Goal: Task Accomplishment & Management: Manage account settings

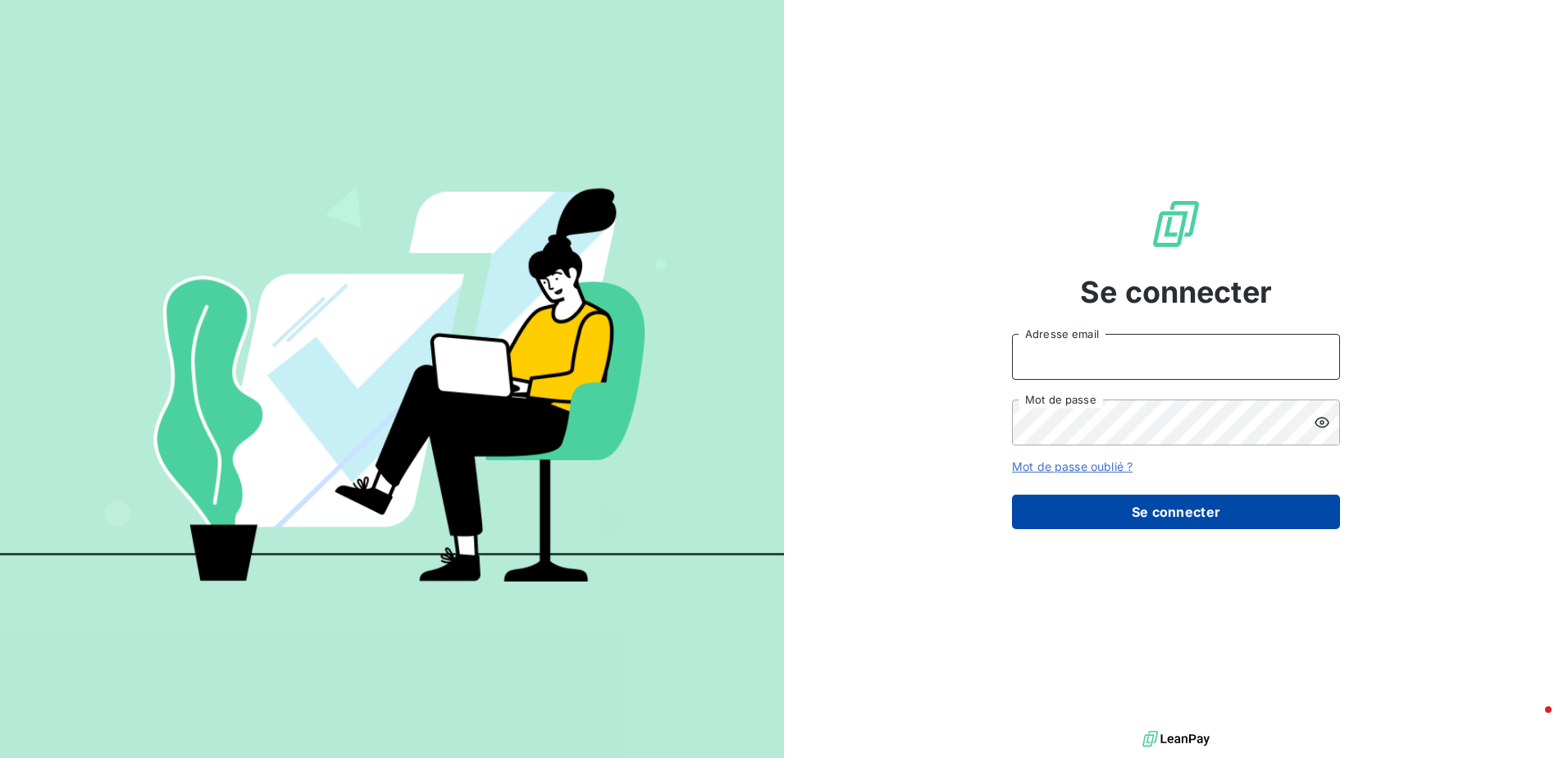
type input "[EMAIL_ADDRESS][DOMAIN_NAME]"
click at [1190, 513] on button "Se connecter" at bounding box center [1176, 512] width 328 height 35
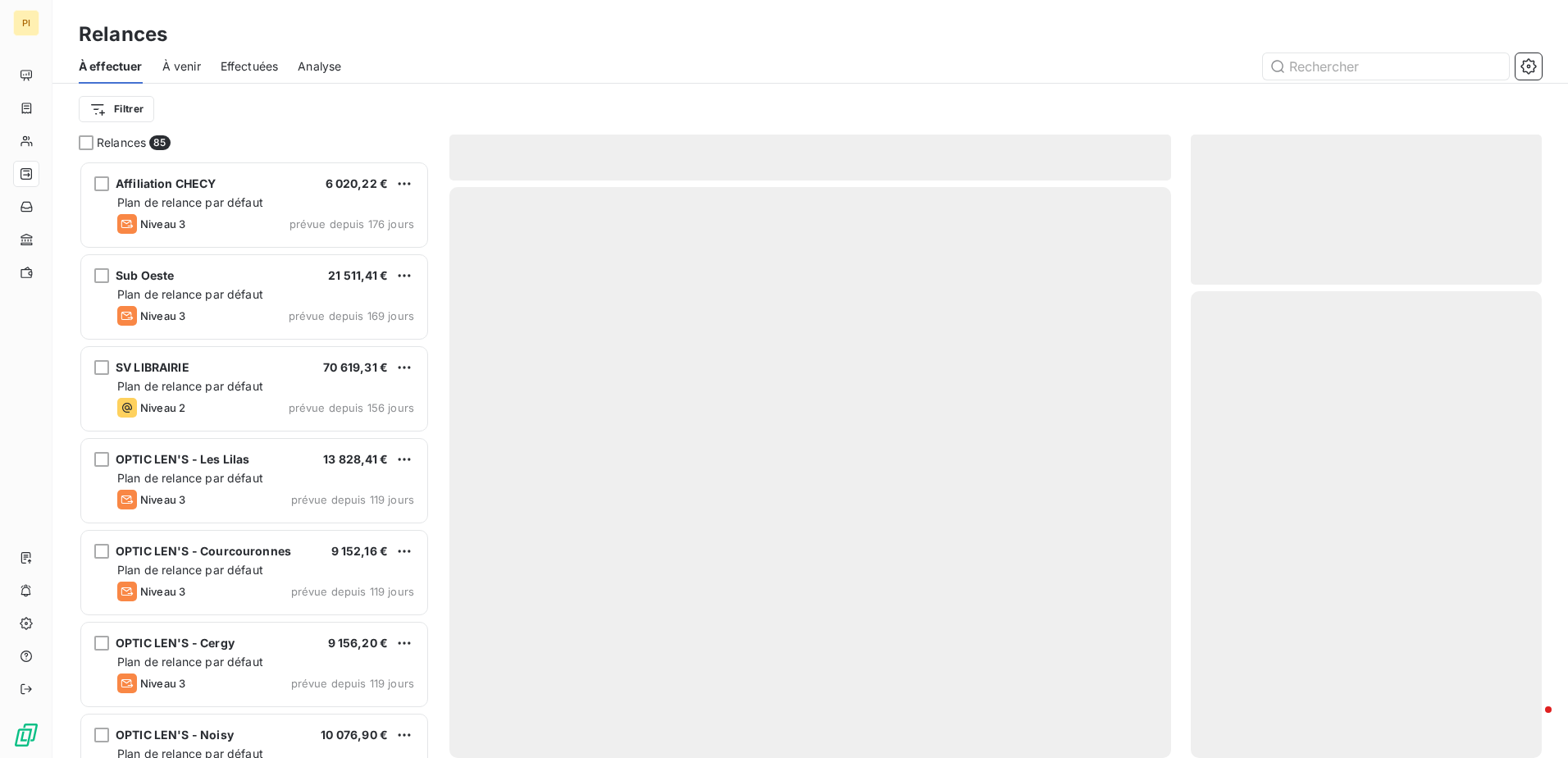
scroll to position [585, 339]
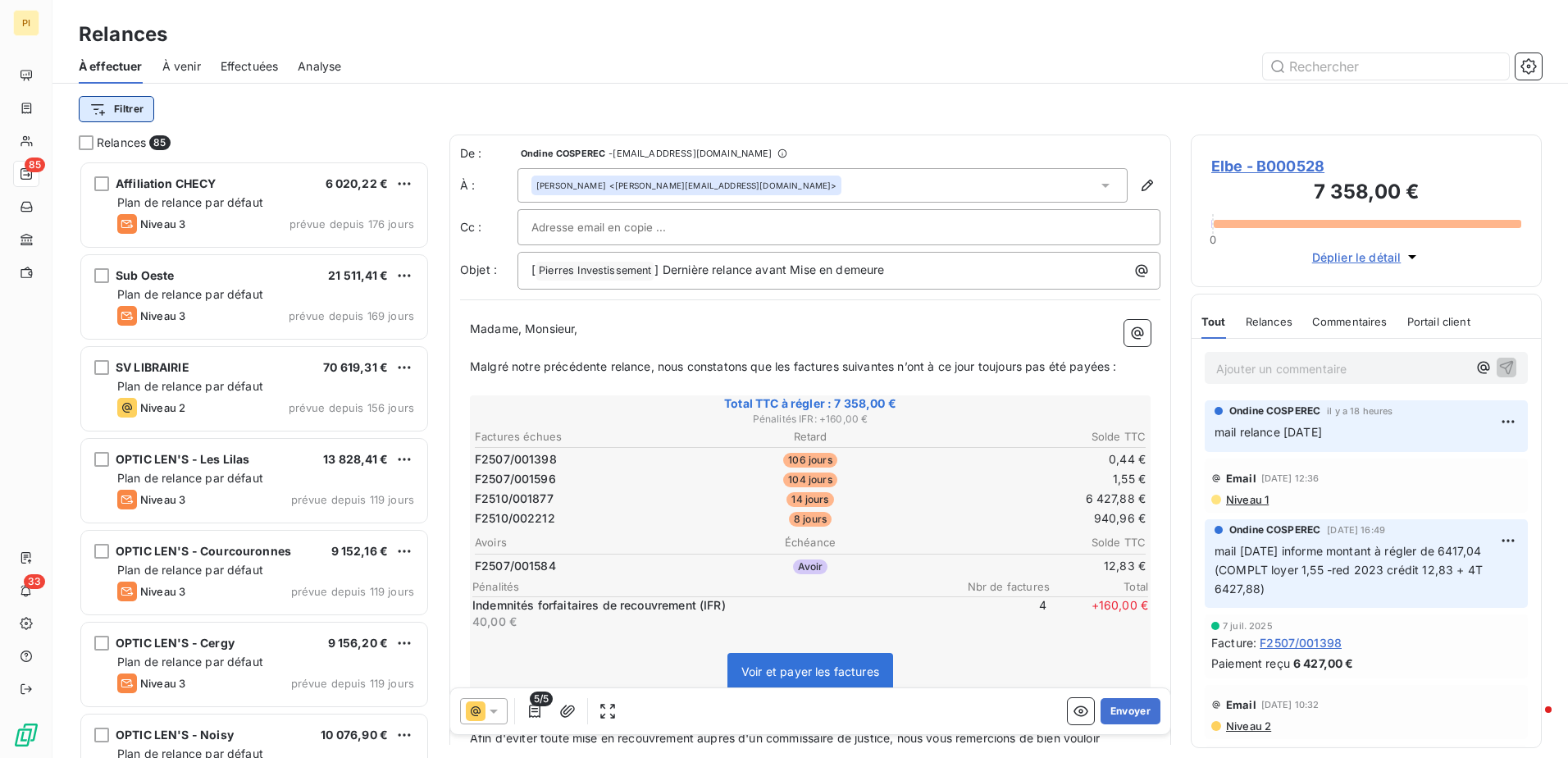
click at [130, 110] on html "PI 85 33 Relances À effectuer À venir Effectuées Analyse Filtrer Relances 85 Af…" at bounding box center [784, 379] width 1568 height 758
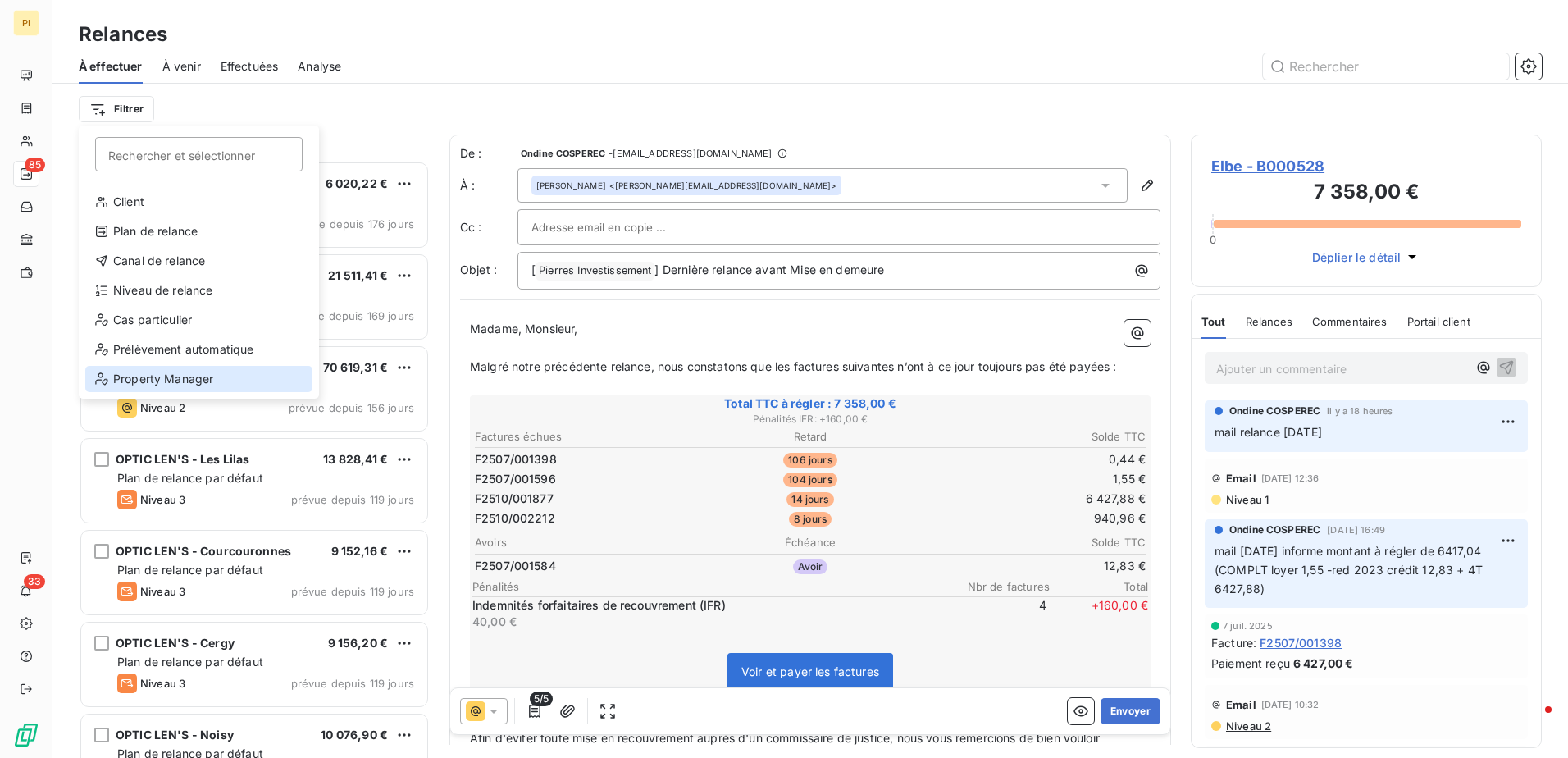
click at [198, 372] on div "Property Manager" at bounding box center [199, 379] width 228 height 27
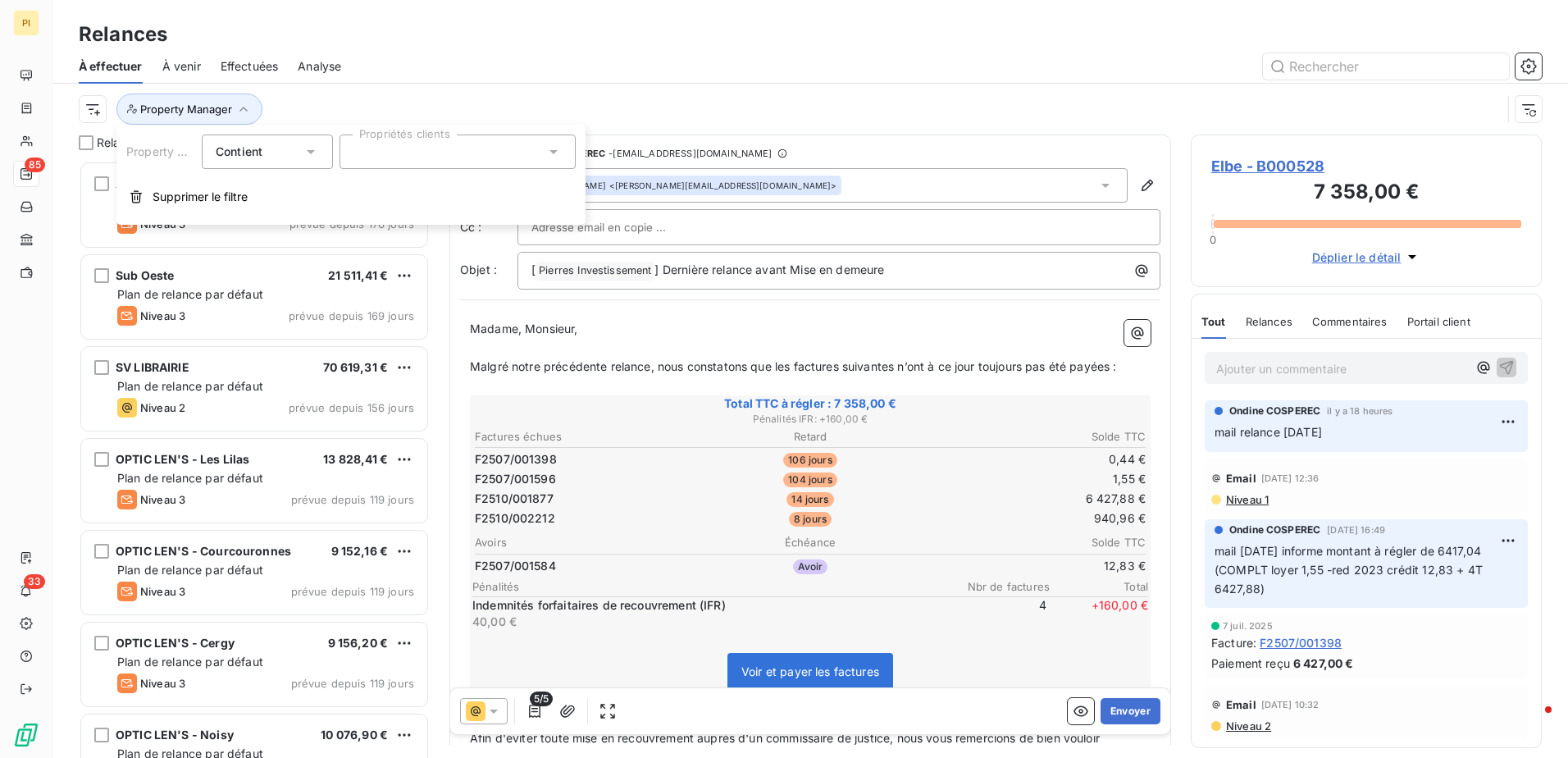
click at [395, 155] on div at bounding box center [457, 152] width 236 height 35
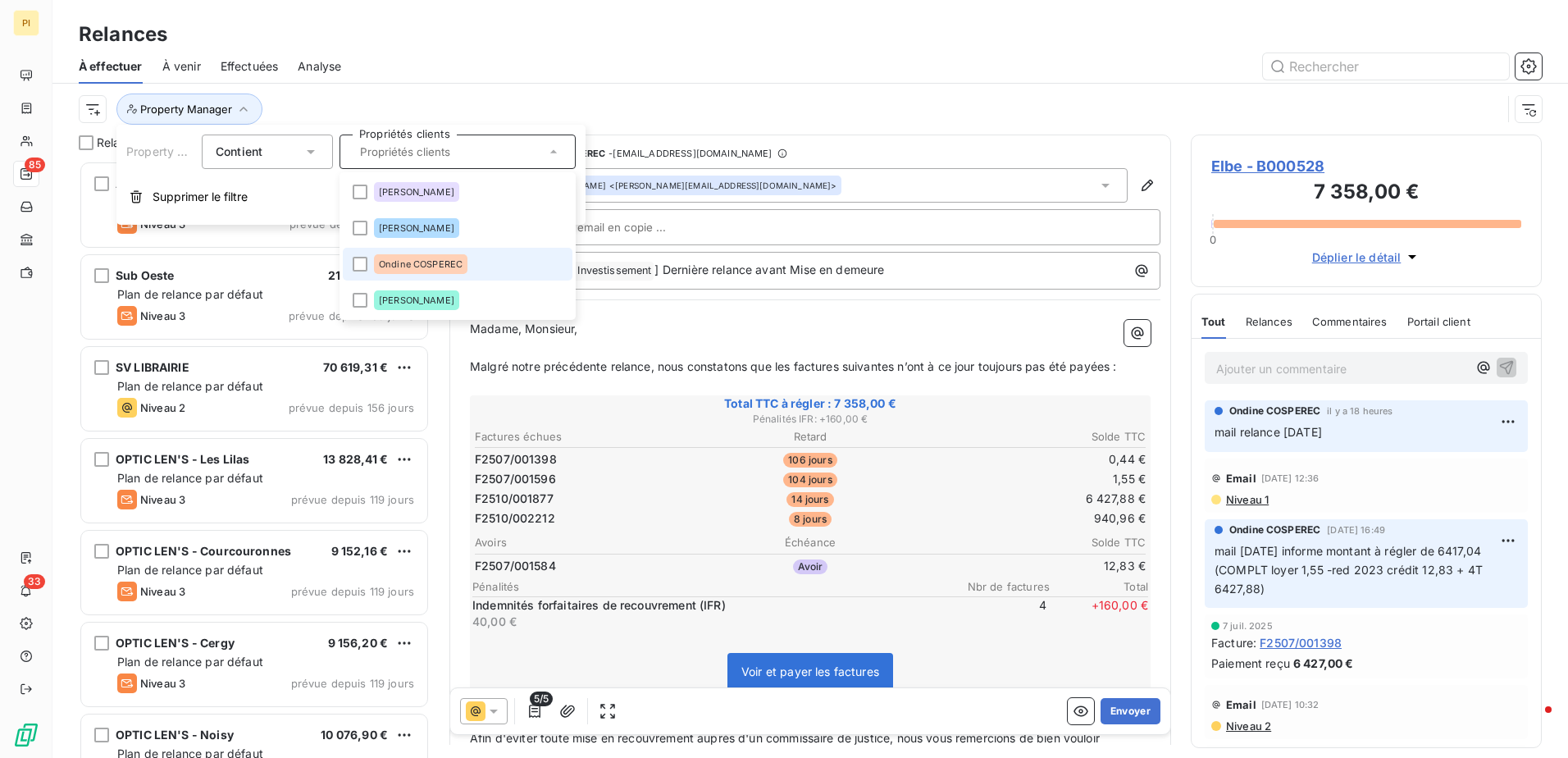
click at [419, 262] on span "Ondine COSPEREC" at bounding box center [420, 263] width 83 height 10
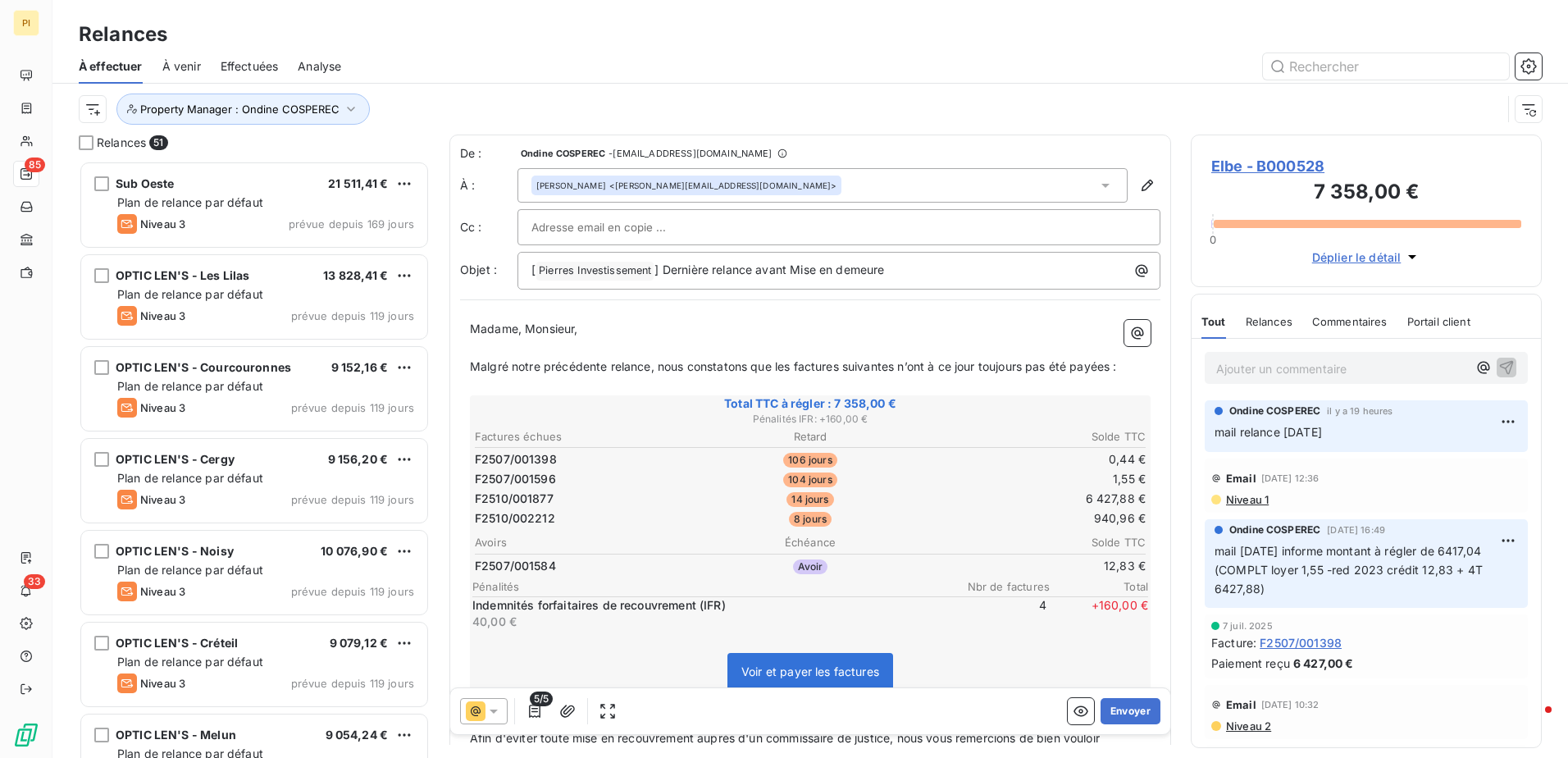
click at [705, 81] on div "À effectuer À venir Effectuées Analyse" at bounding box center [810, 67] width 1516 height 35
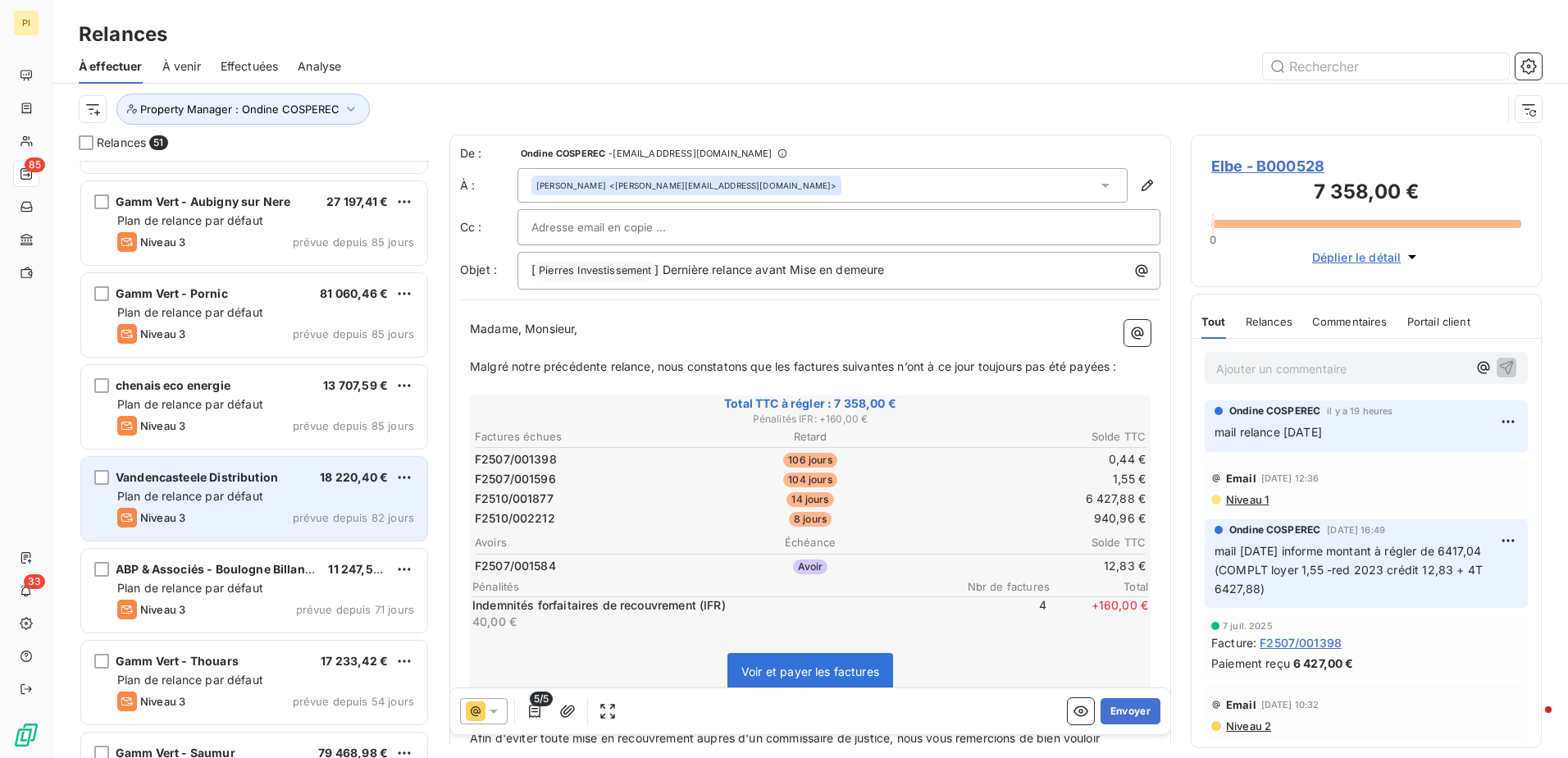
scroll to position [2461, 0]
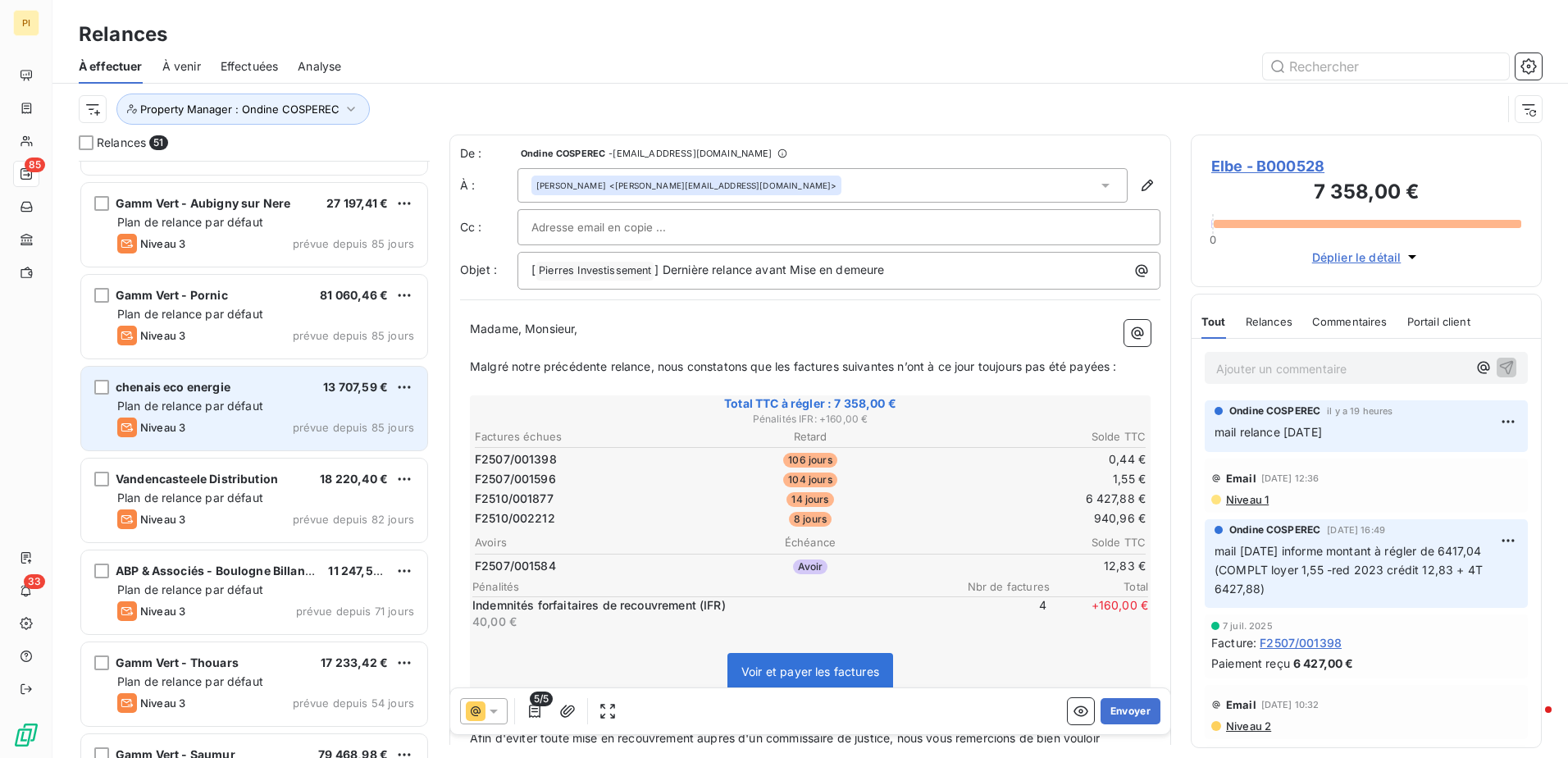
click at [244, 415] on div "chenais eco energie 13 707,59 € Plan de relance par défaut Niveau 3 prévue depu…" at bounding box center [253, 408] width 346 height 84
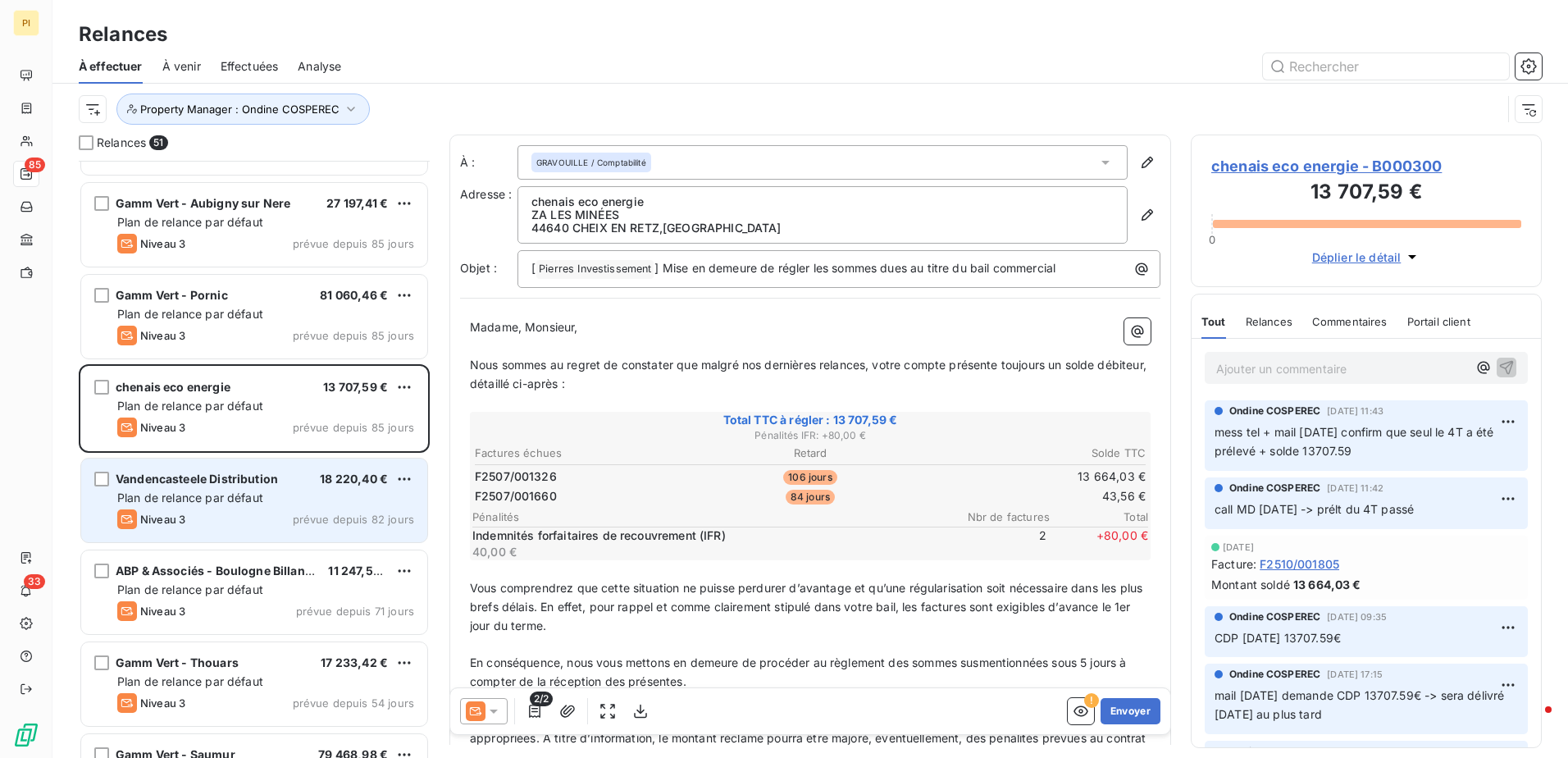
click at [267, 518] on div "Niveau 3 prévue depuis 82 jours" at bounding box center [266, 518] width 297 height 19
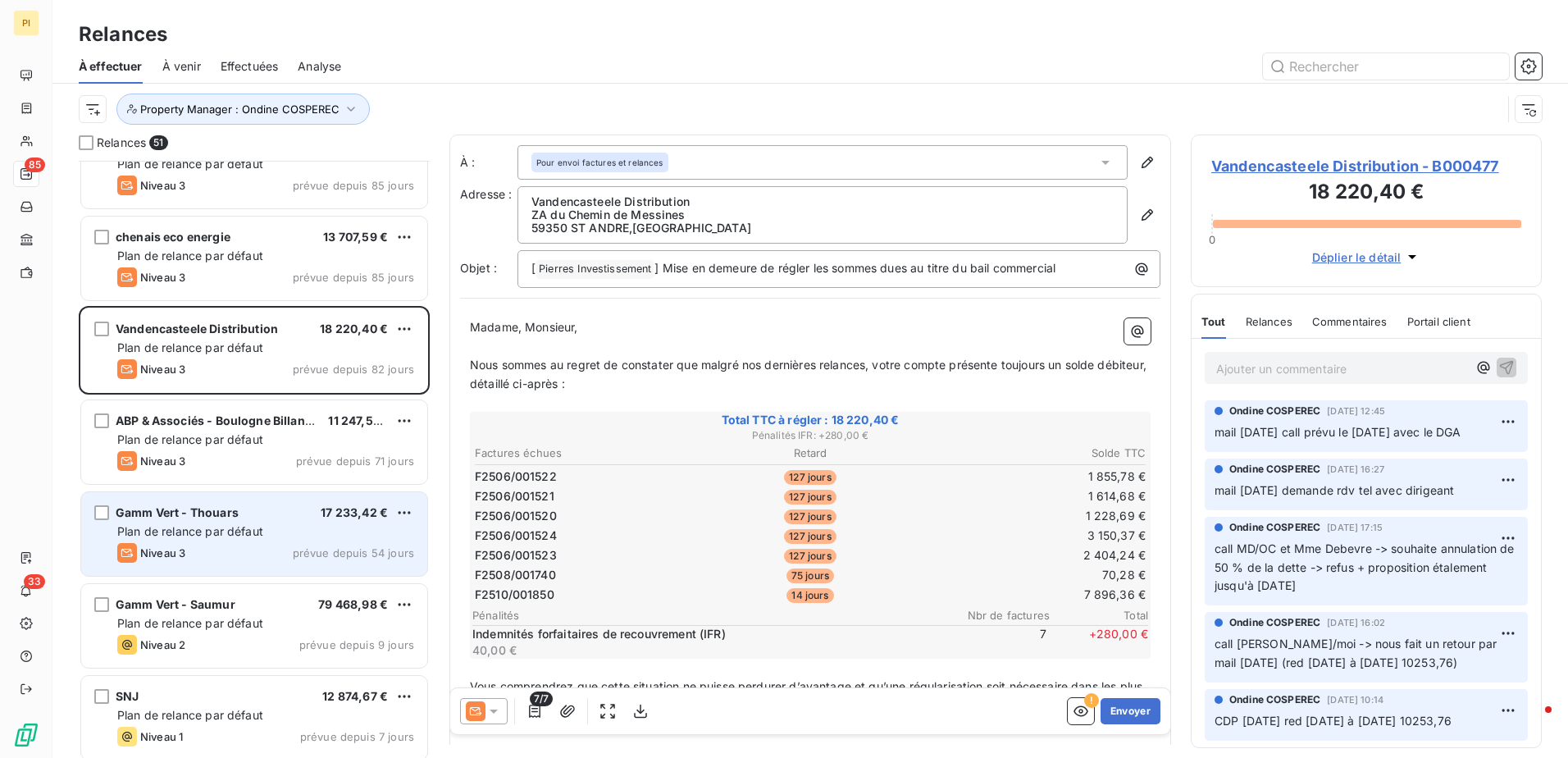
scroll to position [2625, 0]
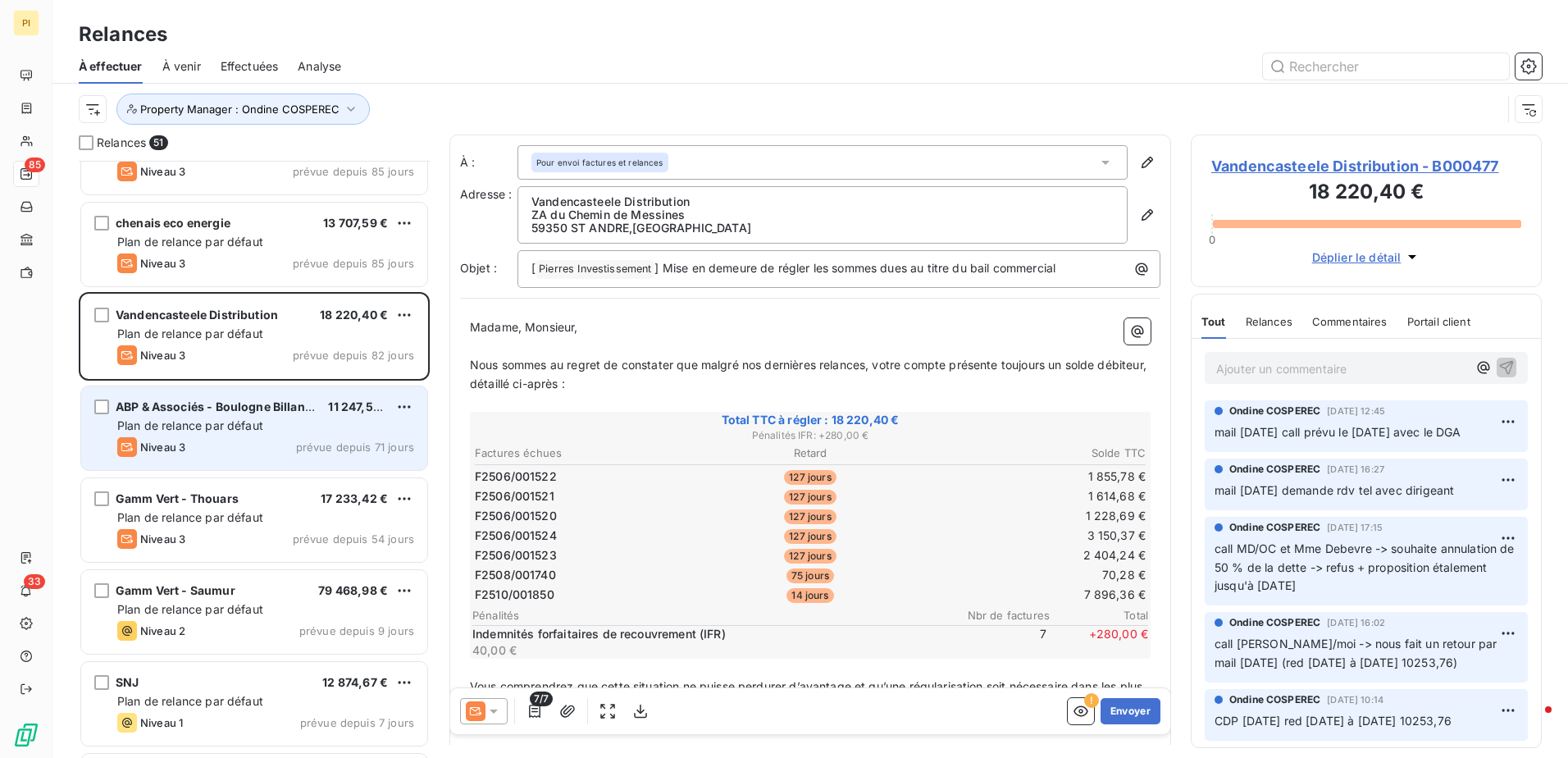
click at [316, 447] on span "prévue depuis 71 jours" at bounding box center [355, 447] width 118 height 13
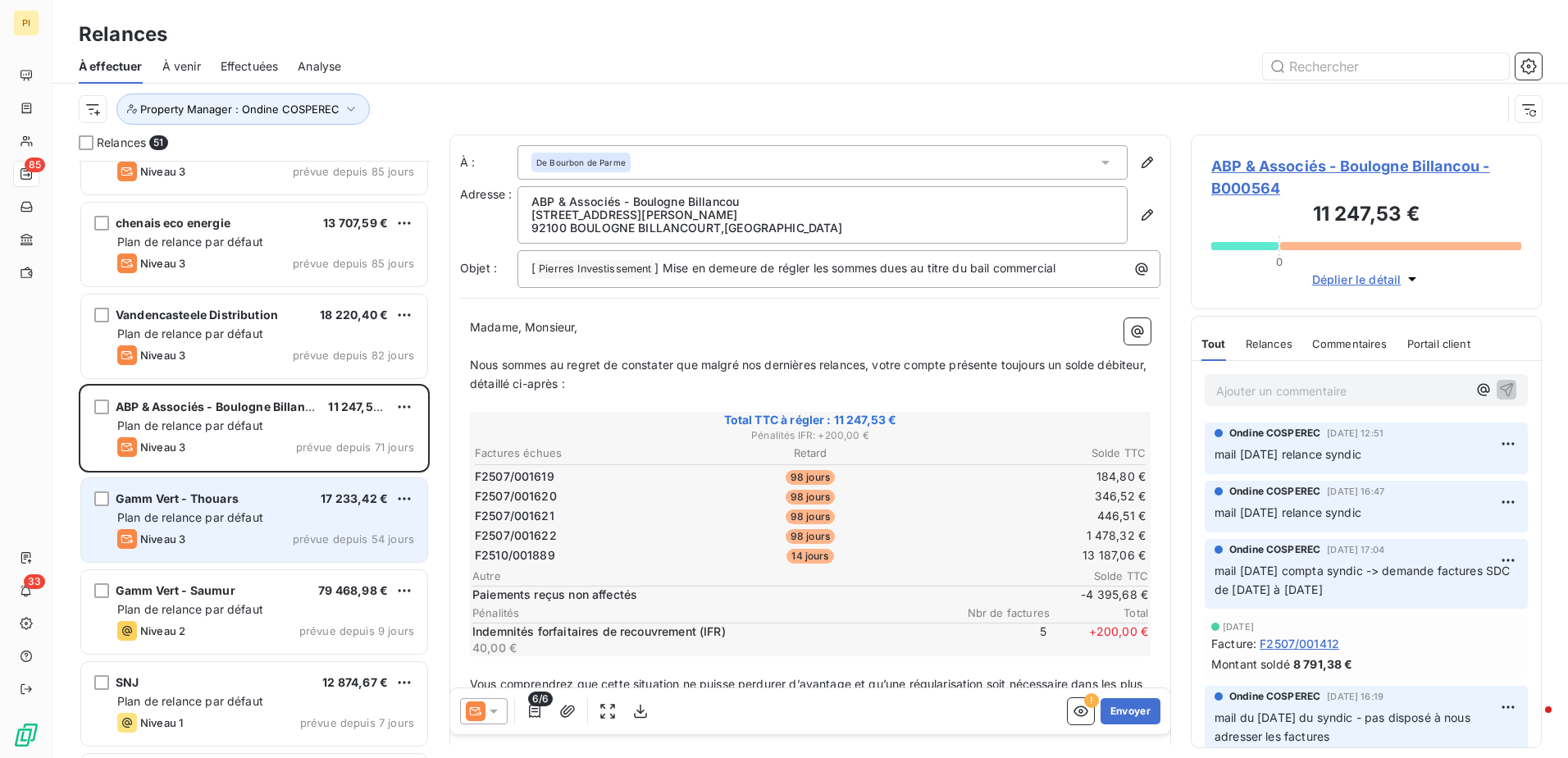
click at [274, 524] on div "Plan de relance par défaut" at bounding box center [266, 518] width 297 height 17
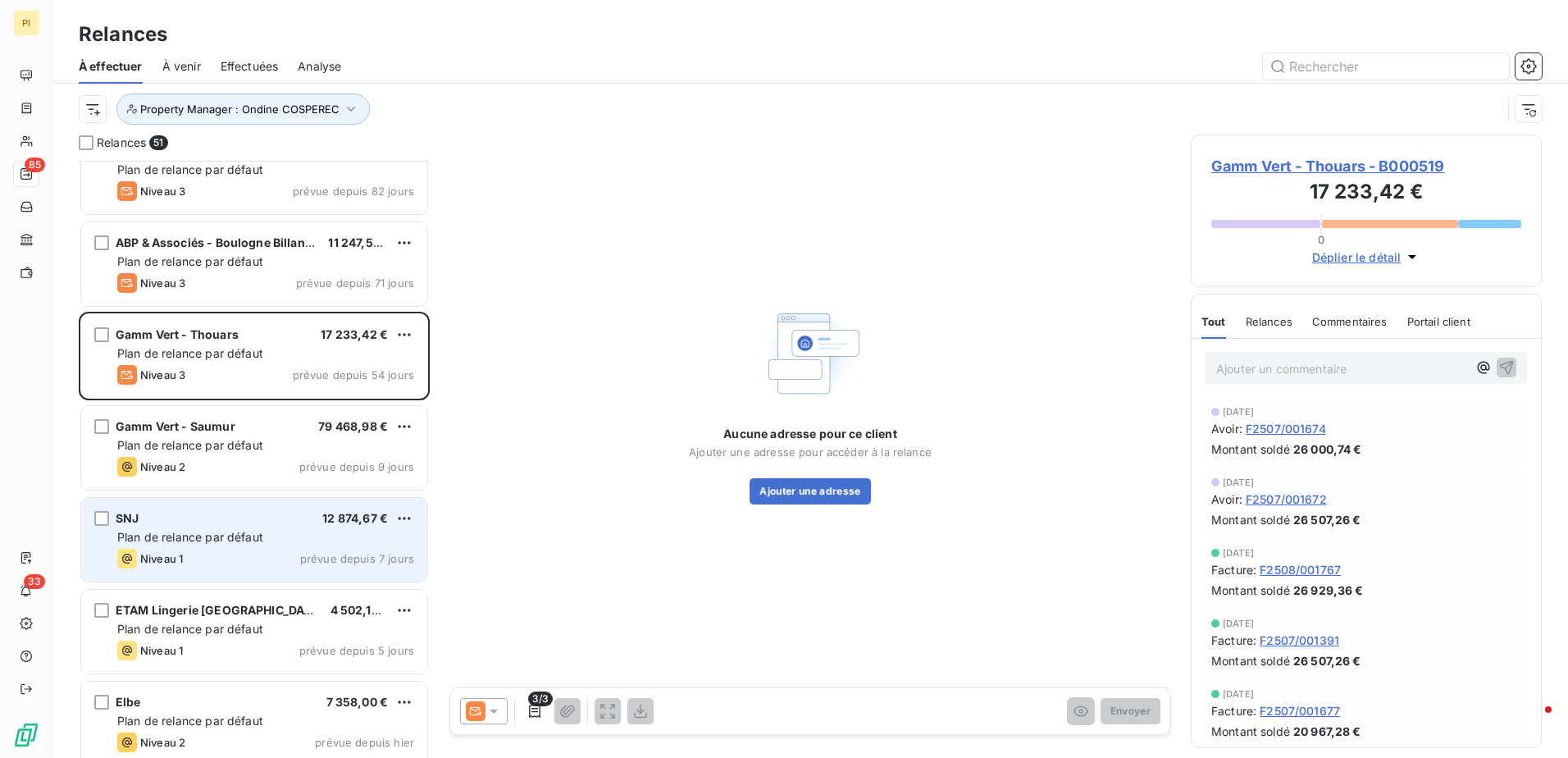
scroll to position [2954, 0]
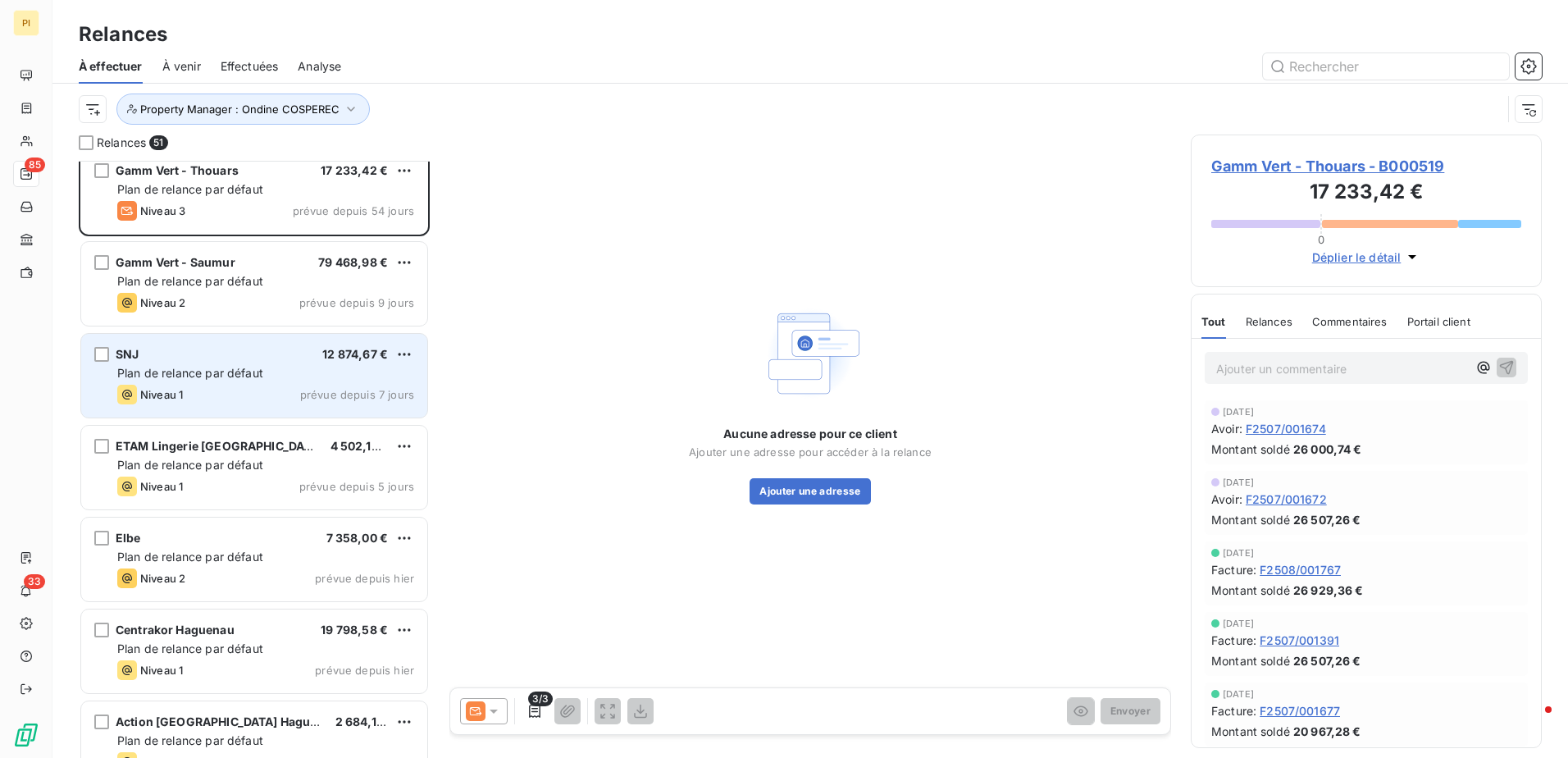
click at [274, 392] on div "Niveau 1 prévue depuis 7 jours" at bounding box center [266, 394] width 297 height 19
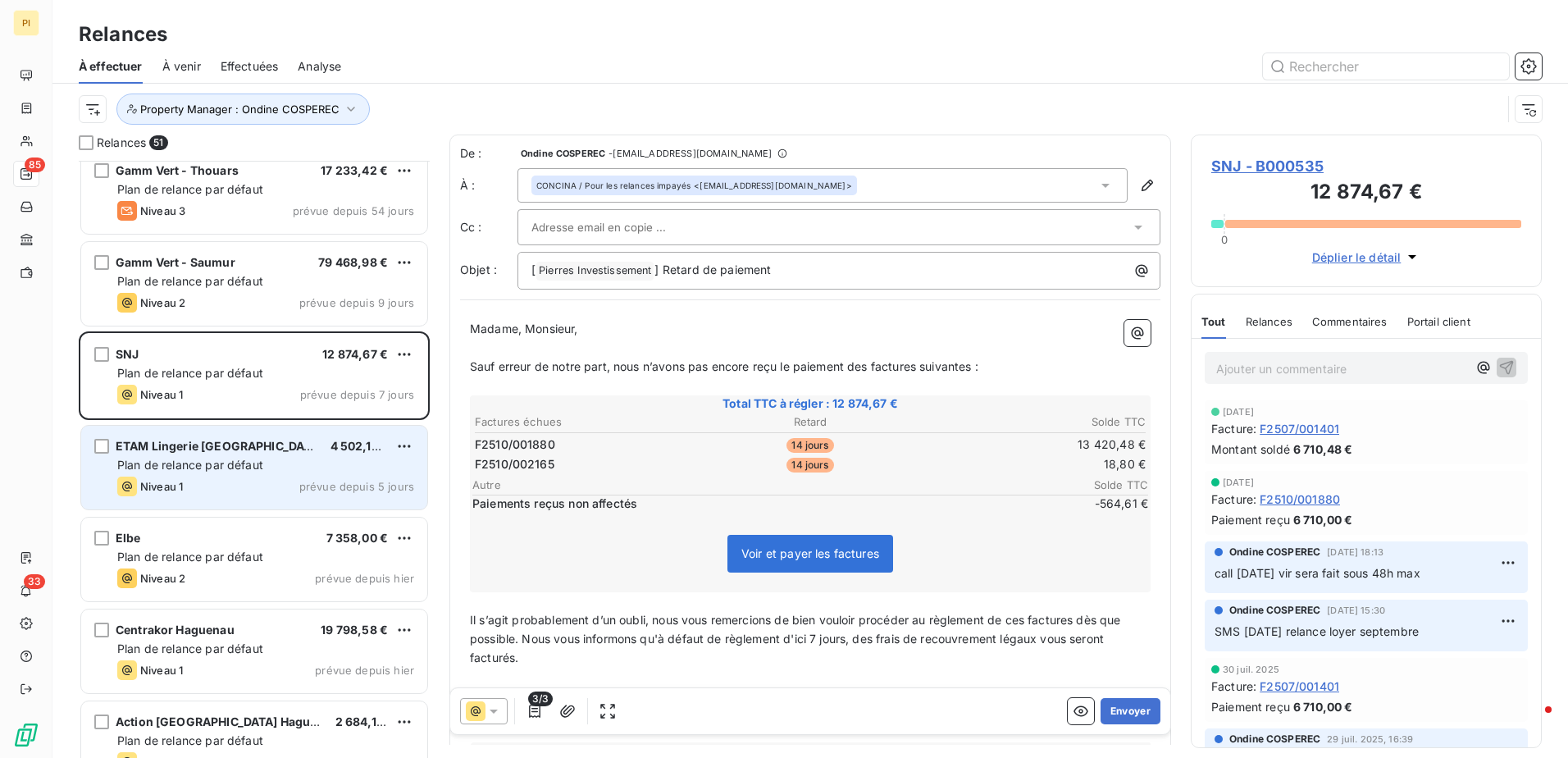
click at [252, 487] on div "Niveau 1 prévue depuis 5 jours" at bounding box center [266, 485] width 297 height 19
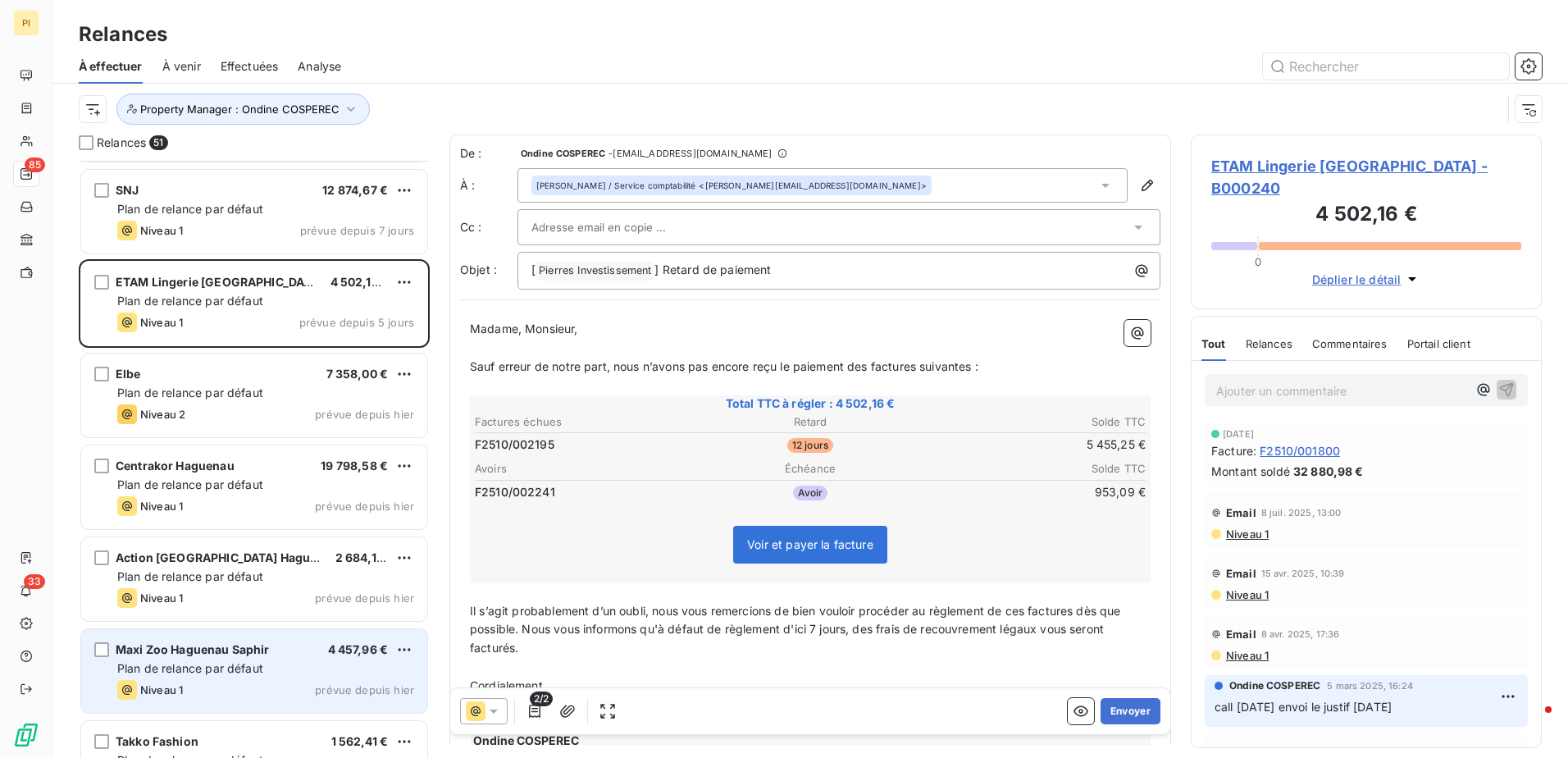
scroll to position [3036, 0]
